Goal: Navigation & Orientation: Find specific page/section

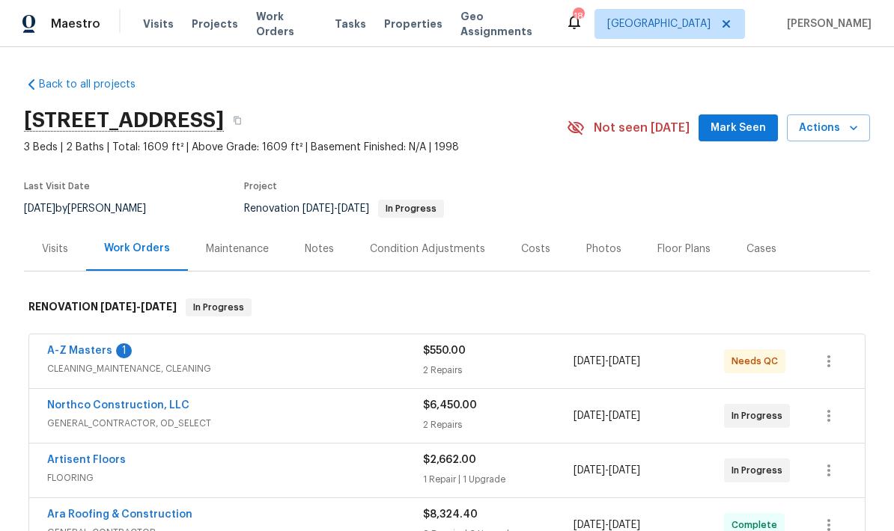
click at [755, 131] on span "Mark Seen" at bounding box center [737, 128] width 55 height 19
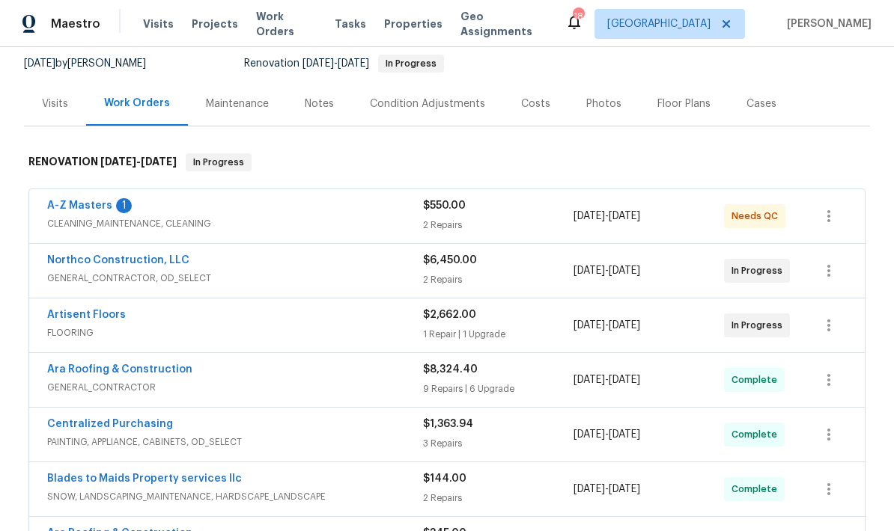
scroll to position [147, 0]
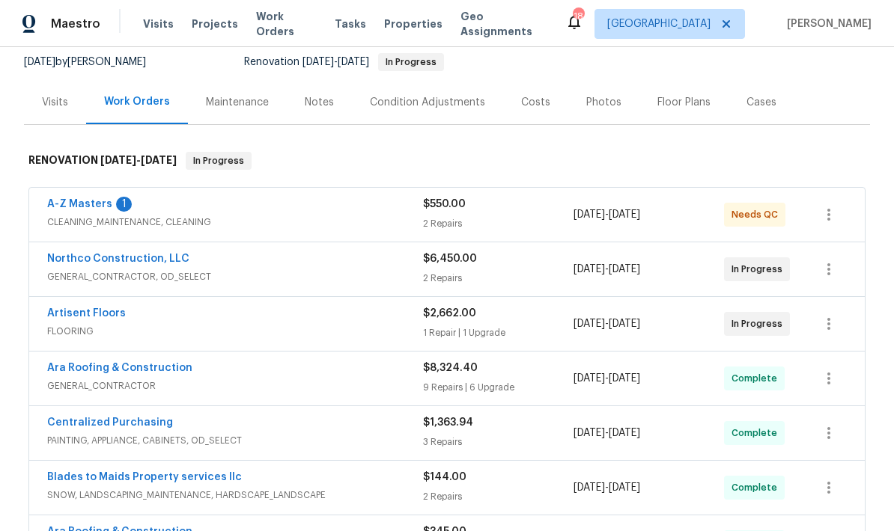
click at [134, 256] on link "Northco Construction, LLC" at bounding box center [118, 259] width 142 height 10
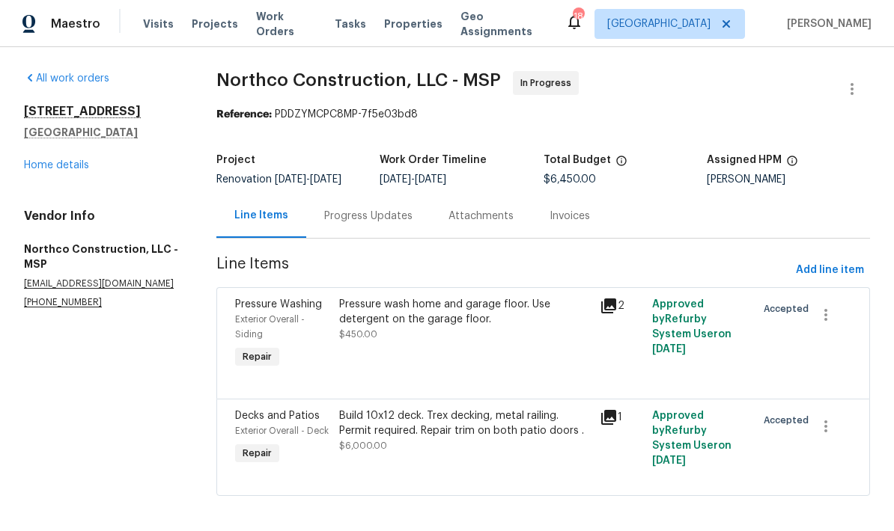
click at [82, 170] on link "Home details" at bounding box center [56, 165] width 65 height 10
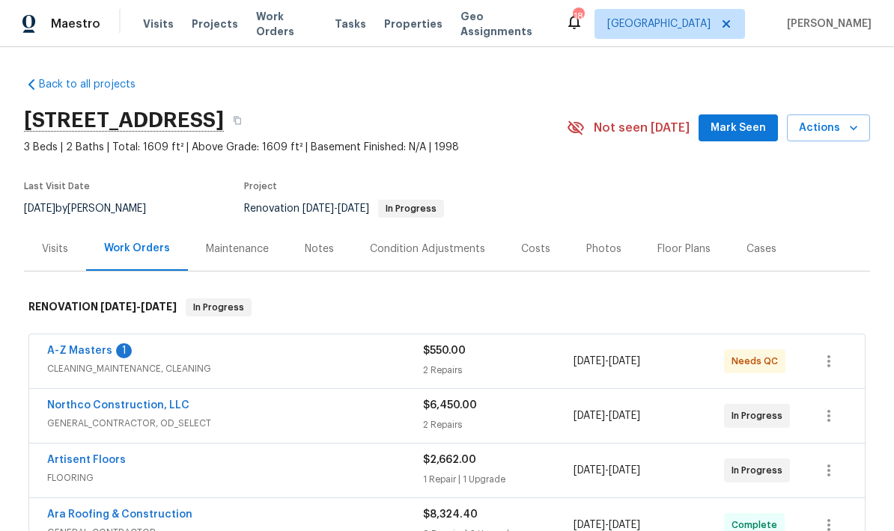
click at [57, 247] on div "Visits" at bounding box center [55, 249] width 26 height 15
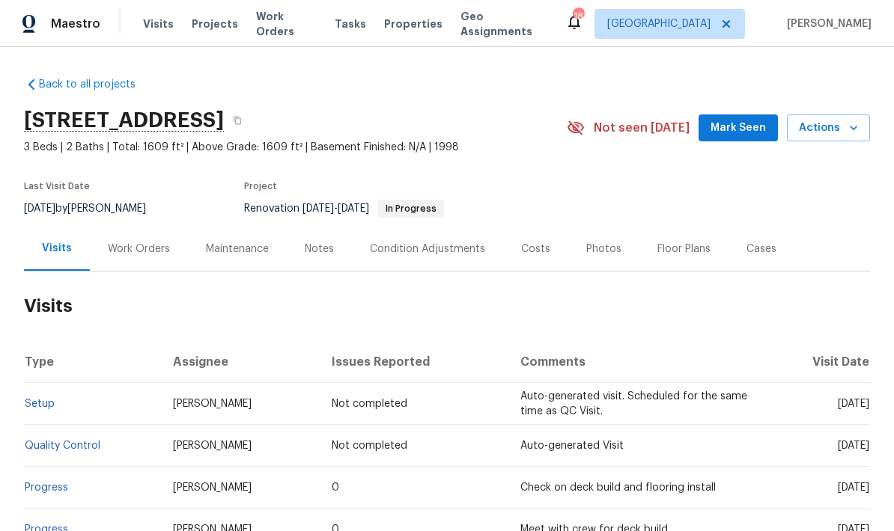
click at [600, 252] on div "Photos" at bounding box center [603, 249] width 35 height 15
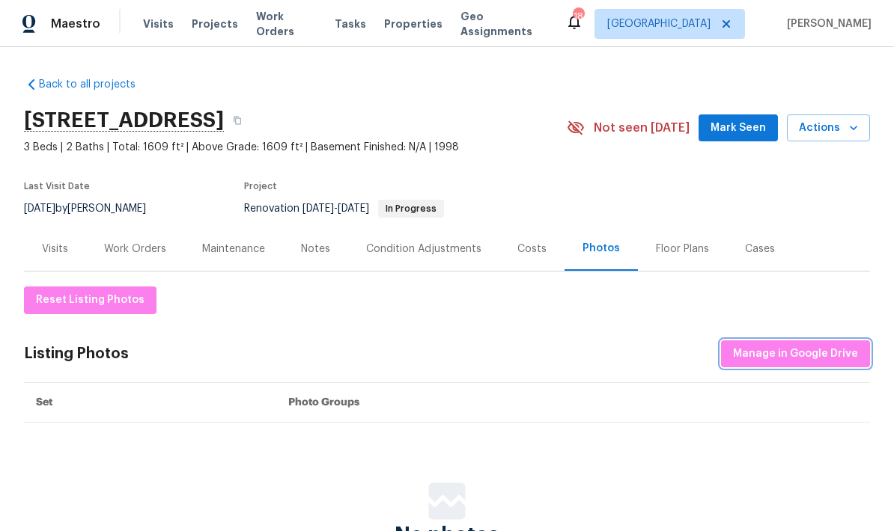
click at [829, 360] on span "Manage in Google Drive" at bounding box center [795, 354] width 125 height 19
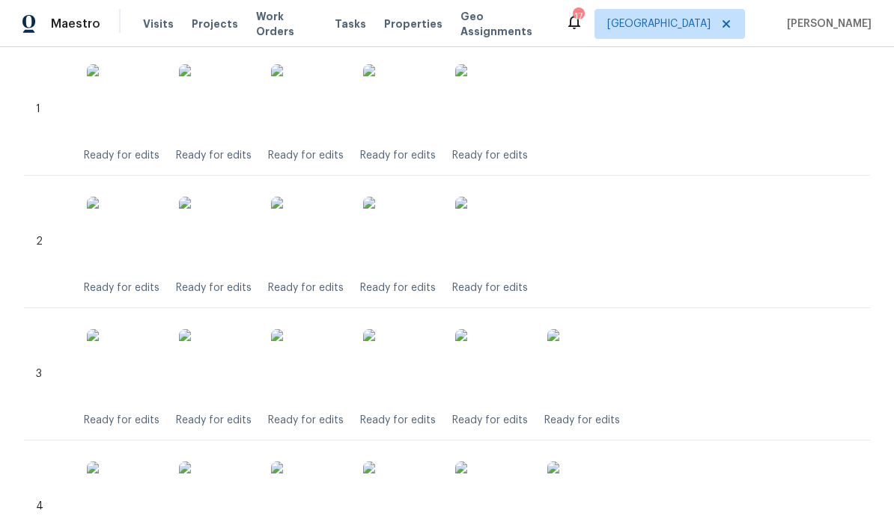
scroll to position [439, 0]
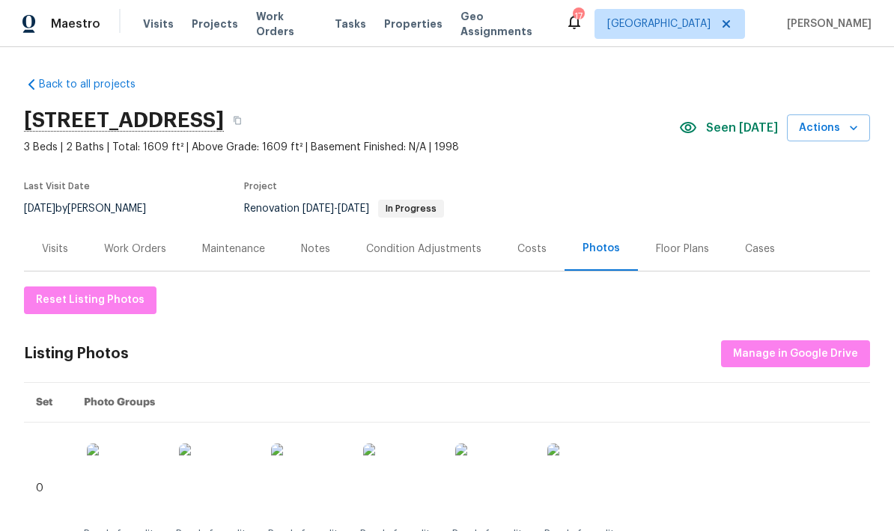
click at [403, 510] on img at bounding box center [400, 481] width 75 height 75
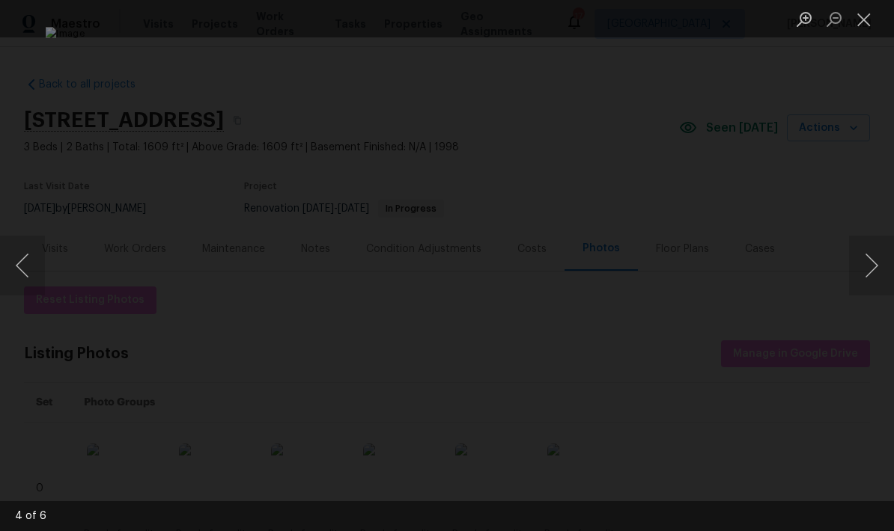
click at [871, 17] on button "Close lightbox" at bounding box center [864, 19] width 30 height 26
